Goal: Information Seeking & Learning: Learn about a topic

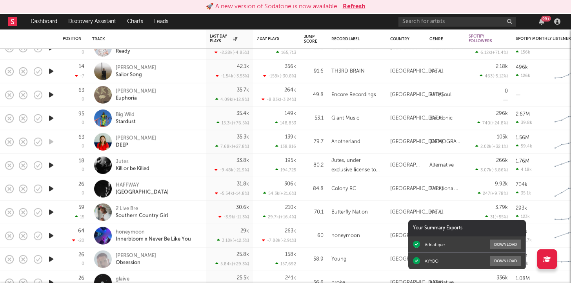
click at [357, 7] on button "Refresh" at bounding box center [354, 6] width 23 height 9
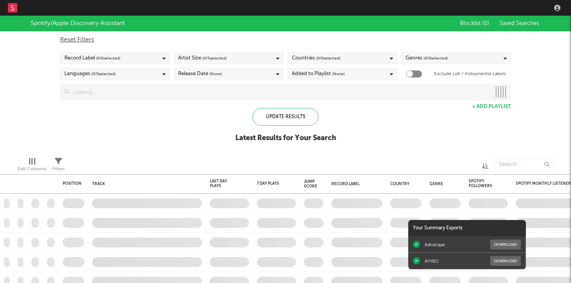
checkbox input "true"
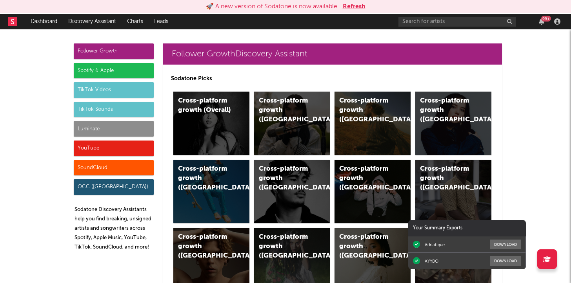
click at [137, 72] on div "Spotify & Apple" at bounding box center [114, 71] width 80 height 16
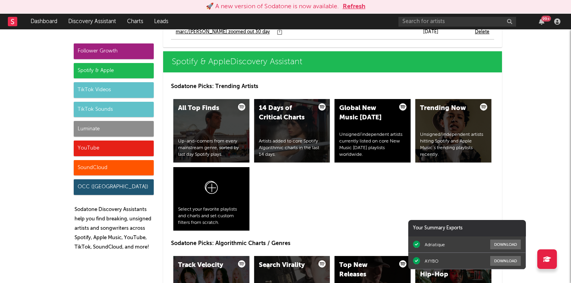
scroll to position [803, 0]
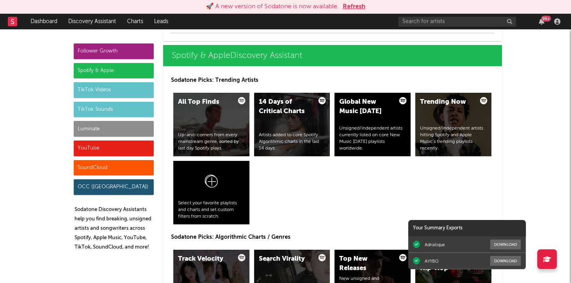
click at [348, 3] on button "Refresh" at bounding box center [354, 6] width 23 height 9
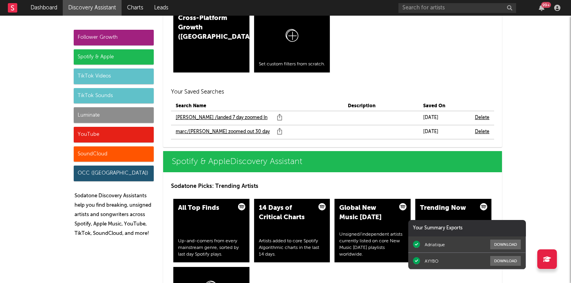
scroll to position [748, 0]
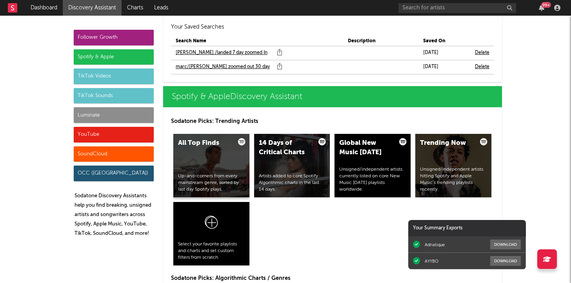
click at [220, 164] on div "All Top Finds Up-and-comers from every mainstream genre, sorted by last day Spo…" at bounding box center [211, 166] width 76 height 64
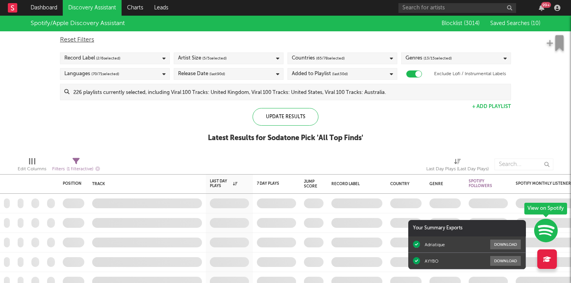
checkbox input "true"
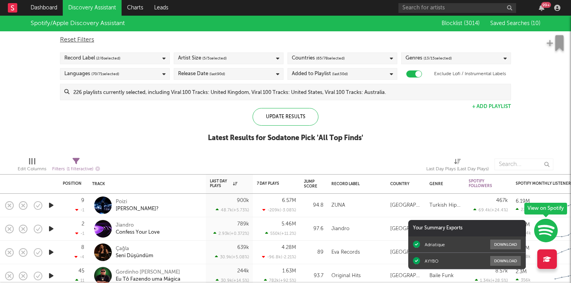
click at [53, 205] on icon "button" at bounding box center [51, 206] width 8 height 10
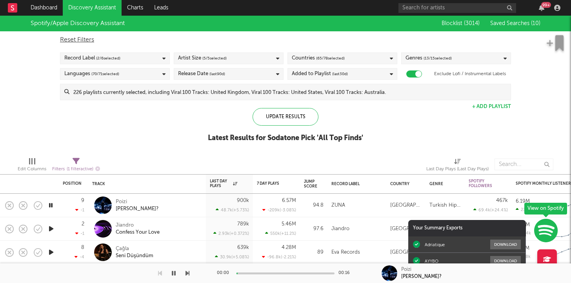
click at [53, 205] on icon "button" at bounding box center [50, 206] width 7 height 10
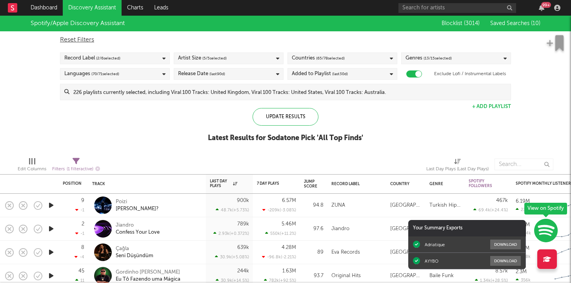
click at [182, 143] on div "Spotify/Apple Discovery Assistant Blocklist ( 3014 ) Saved Searches ( 10 ) Rese…" at bounding box center [285, 83] width 571 height 135
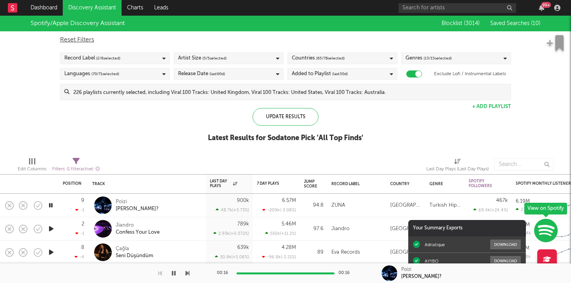
click at [125, 154] on div "Edit Columns Filters ( 1 filter active) Last Day Plays (Last Day Plays)" at bounding box center [285, 163] width 571 height 24
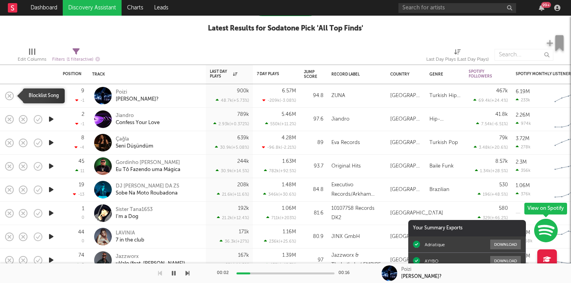
click at [10, 94] on rect "button" at bounding box center [9, 95] width 3 height 3
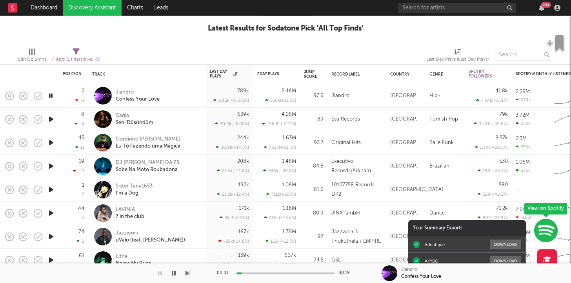
click at [52, 118] on icon "button" at bounding box center [51, 119] width 8 height 10
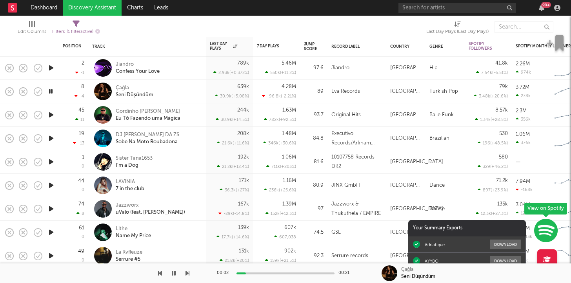
click at [52, 119] on icon "button" at bounding box center [51, 115] width 8 height 10
click at [11, 93] on rect "button" at bounding box center [9, 91] width 3 height 3
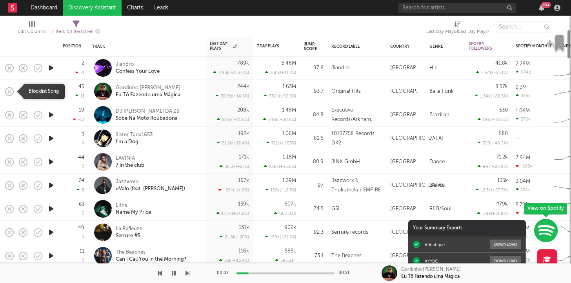
click at [11, 93] on rect "button" at bounding box center [9, 91] width 3 height 3
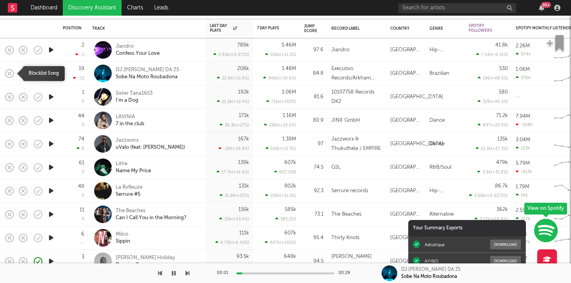
click at [8, 73] on rect "button" at bounding box center [9, 73] width 3 height 3
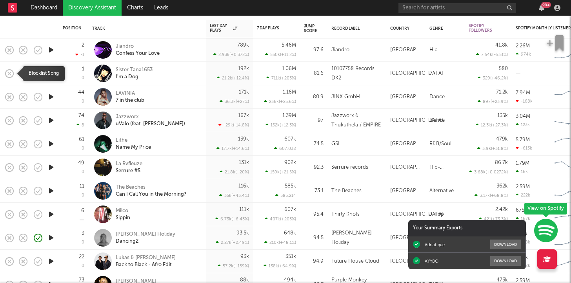
click at [13, 73] on icon "button" at bounding box center [9, 73] width 8 height 8
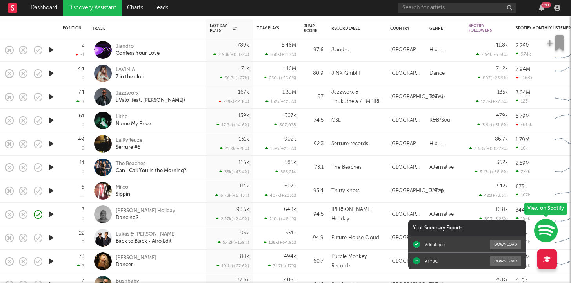
click at [52, 72] on icon "button" at bounding box center [51, 74] width 8 height 10
